Goal: Navigation & Orientation: Go to known website

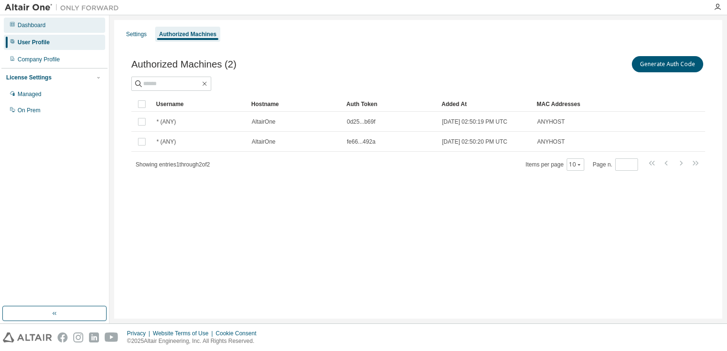
click at [30, 28] on div "Dashboard" at bounding box center [32, 25] width 28 height 8
